Goal: Check status: Check status

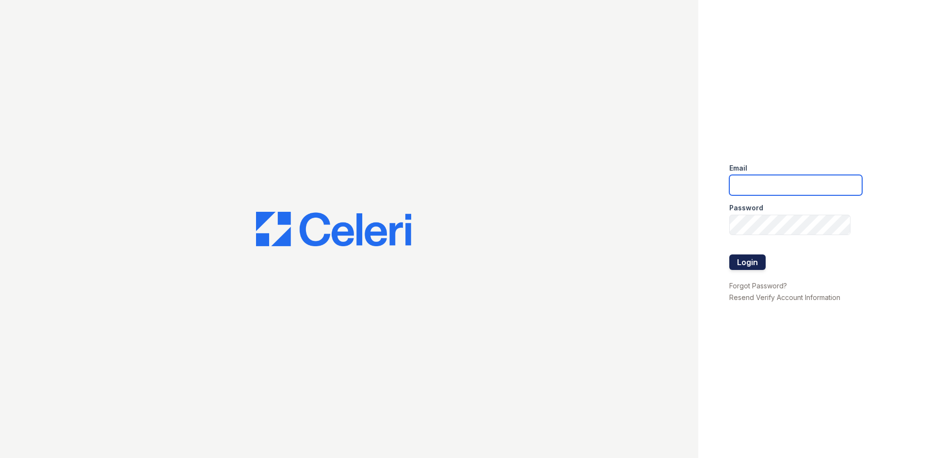
type input "jpiercy@navarinoproperty.com"
click at [745, 266] on button "Login" at bounding box center [747, 263] width 36 height 16
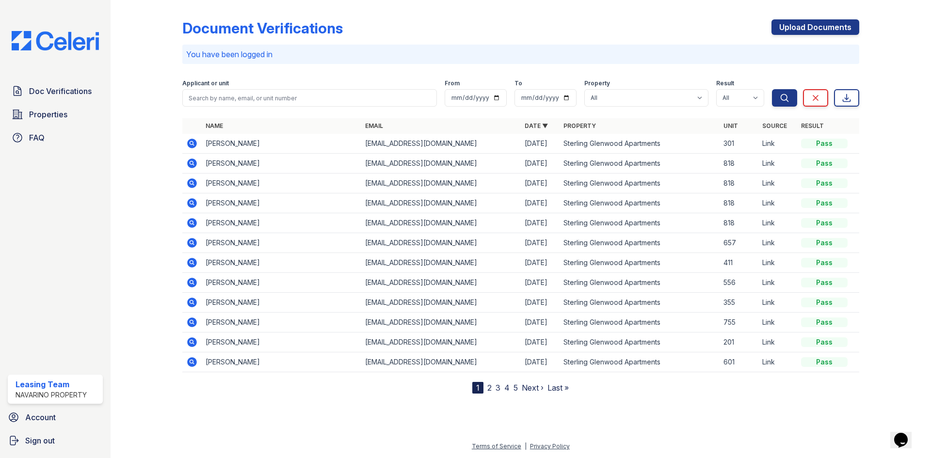
click at [192, 282] on icon at bounding box center [191, 282] width 2 height 2
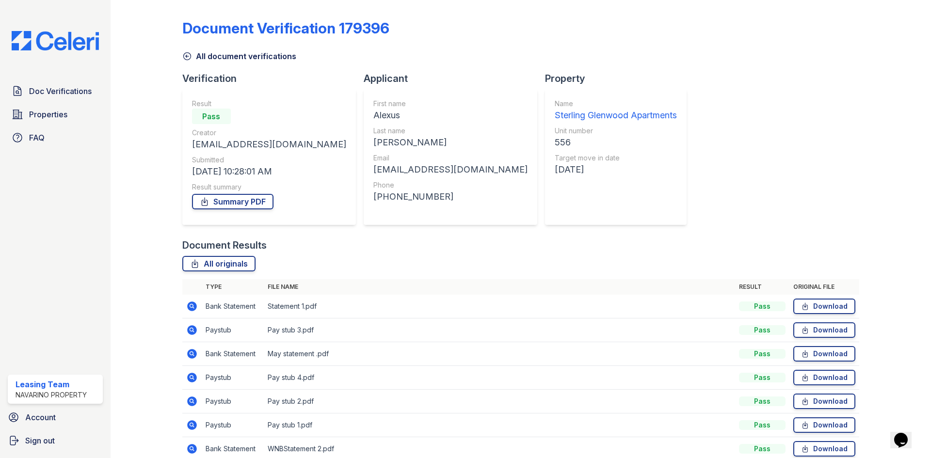
scroll to position [46, 0]
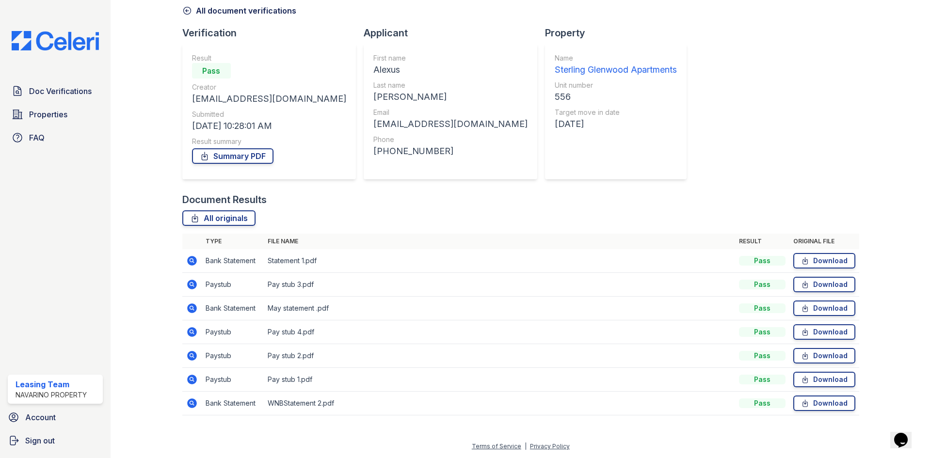
click at [194, 380] on icon at bounding box center [192, 380] width 10 height 10
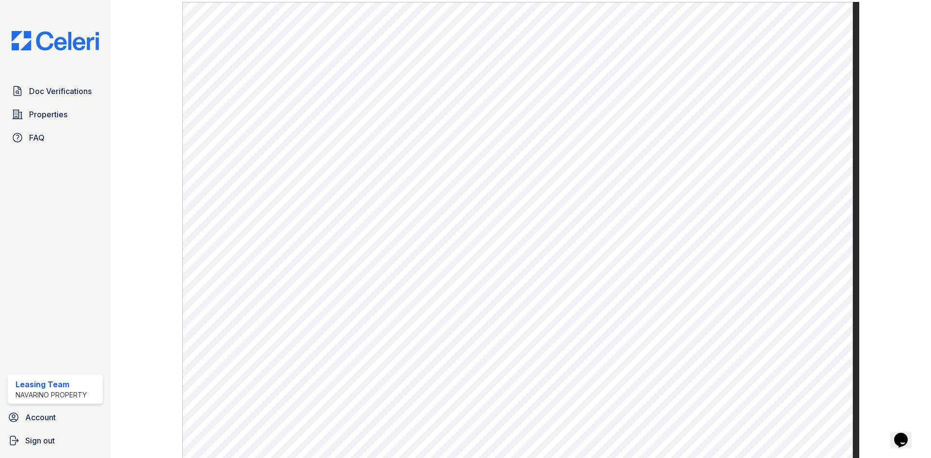
scroll to position [436, 0]
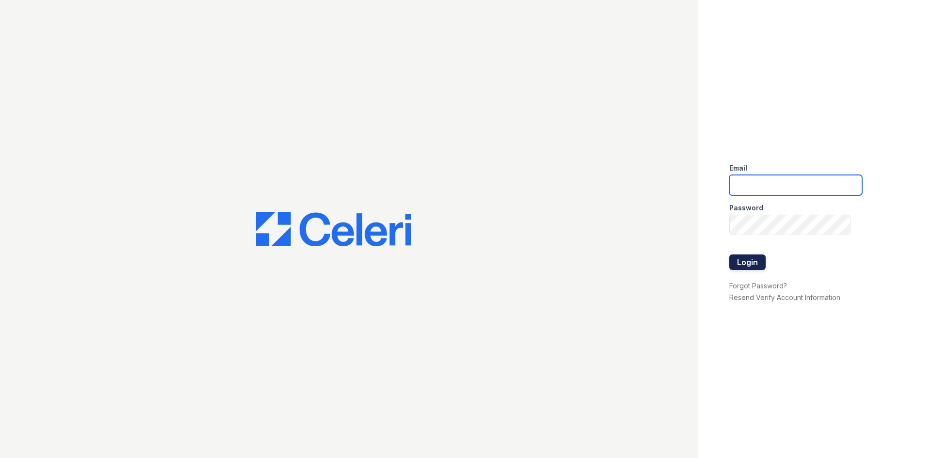
type input "[EMAIL_ADDRESS][DOMAIN_NAME]"
click at [751, 260] on button "Login" at bounding box center [747, 263] width 36 height 16
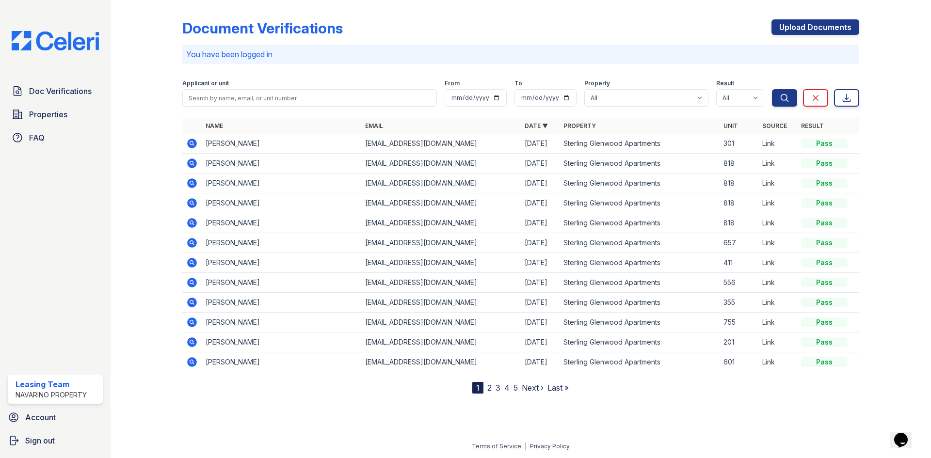
click at [355, 56] on p "You have been logged in" at bounding box center [520, 54] width 669 height 12
click at [332, 58] on p "You have been logged in" at bounding box center [520, 54] width 669 height 12
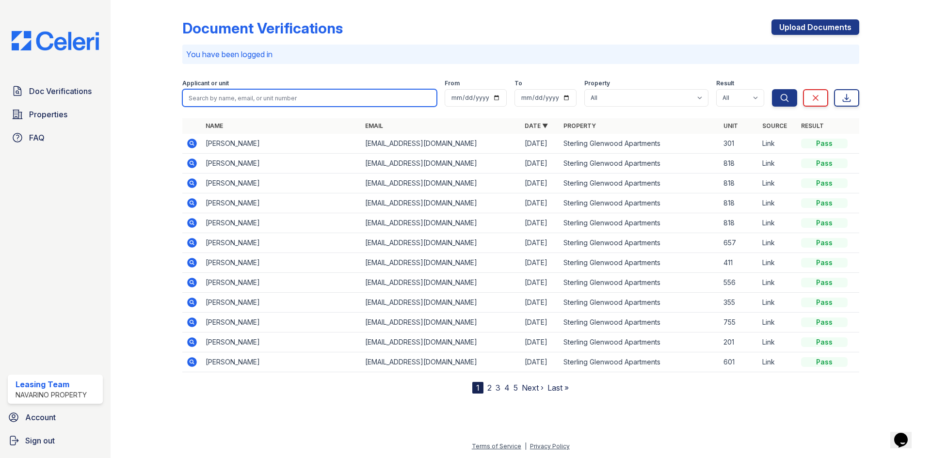
click at [259, 101] on input "search" at bounding box center [309, 97] width 255 height 17
type input "[PERSON_NAME]"
click at [772, 89] on button "Search" at bounding box center [784, 97] width 25 height 17
